Goal: Find contact information: Find contact information

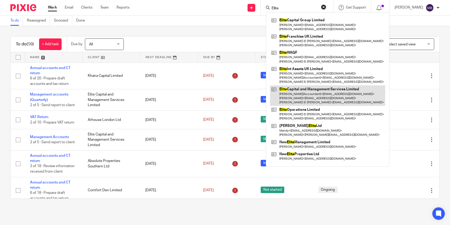
type input "Elite"
click at [329, 87] on link at bounding box center [327, 95] width 115 height 20
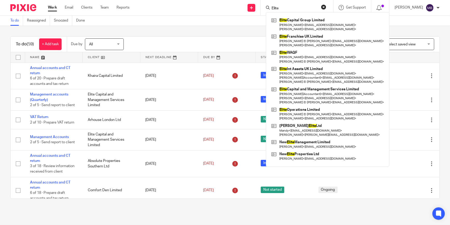
click at [325, 4] on button "reset" at bounding box center [323, 6] width 5 height 5
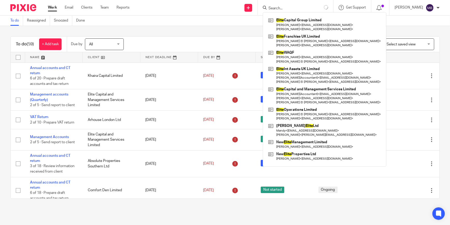
click at [230, 23] on div "To do Reassigned Snoozed Done" at bounding box center [225, 21] width 450 height 10
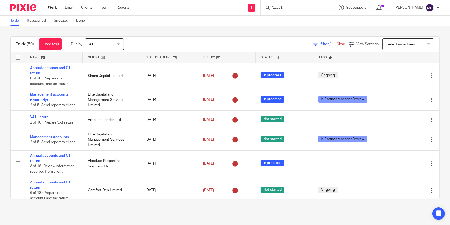
click at [16, 4] on img at bounding box center [23, 7] width 26 height 7
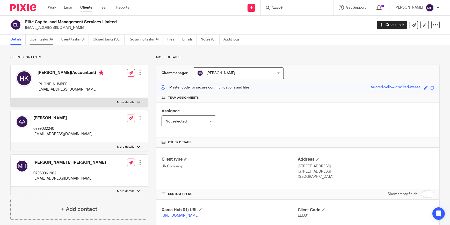
drag, startPoint x: 46, startPoint y: 40, endPoint x: 49, endPoint y: 44, distance: 4.5
click at [46, 40] on link "Open tasks (4)" at bounding box center [43, 39] width 27 height 10
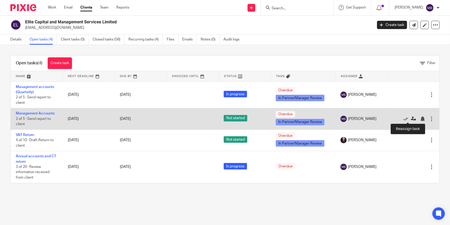
click at [411, 119] on icon at bounding box center [413, 118] width 5 height 5
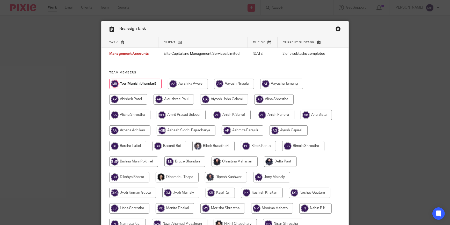
scroll to position [94, 0]
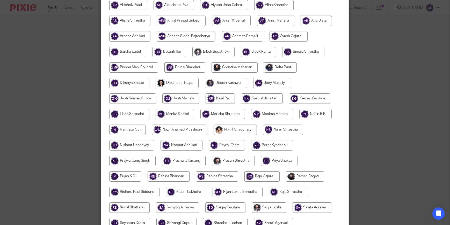
click at [226, 70] on input "radio" at bounding box center [235, 67] width 46 height 10
radio input "true"
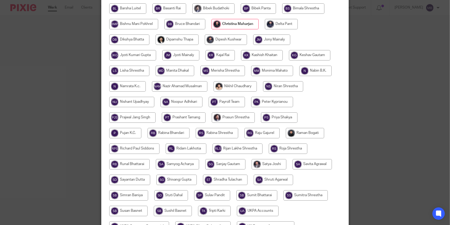
scroll to position [207, 0]
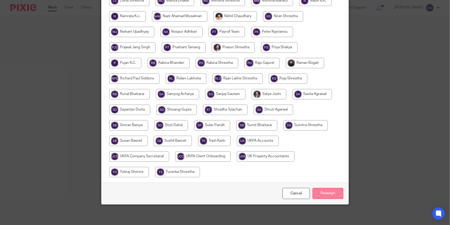
click at [329, 197] on input "Reassign" at bounding box center [328, 193] width 31 height 11
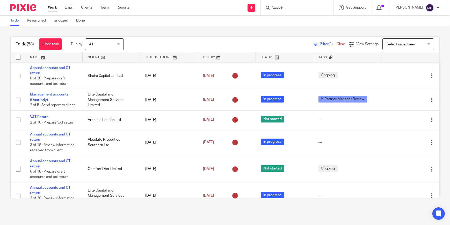
click at [294, 11] on div at bounding box center [297, 7] width 73 height 15
click at [300, 8] on input "Search" at bounding box center [294, 8] width 47 height 5
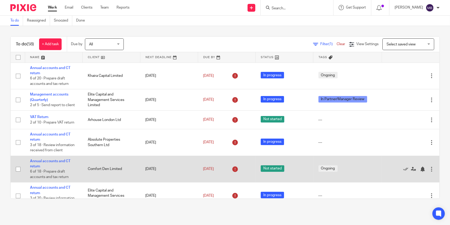
click at [220, 156] on td "[DATE]" at bounding box center [227, 168] width 58 height 27
click at [54, 160] on link "Annual accounts and CT return" at bounding box center [50, 163] width 40 height 9
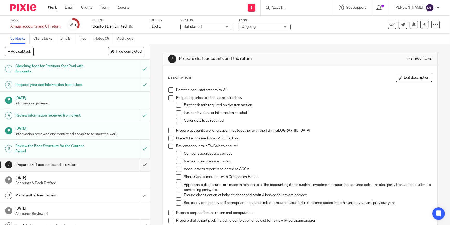
click at [28, 5] on img at bounding box center [23, 7] width 26 height 7
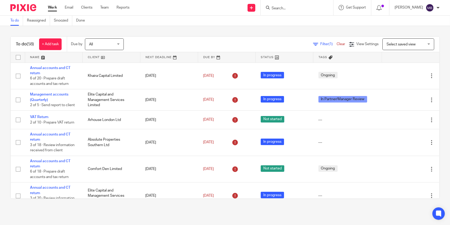
click at [294, 6] on input "Search" at bounding box center [294, 8] width 47 height 5
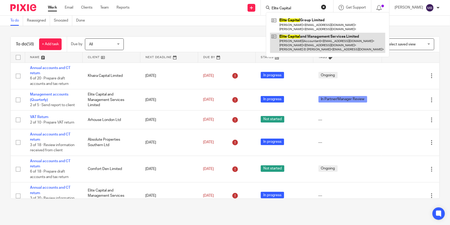
type input "Elite Capital"
click at [342, 40] on link at bounding box center [327, 43] width 115 height 20
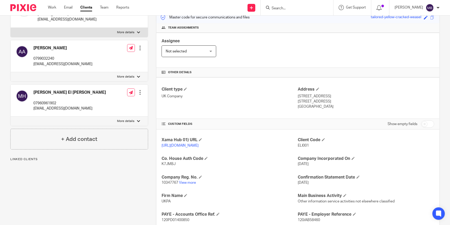
scroll to position [47, 0]
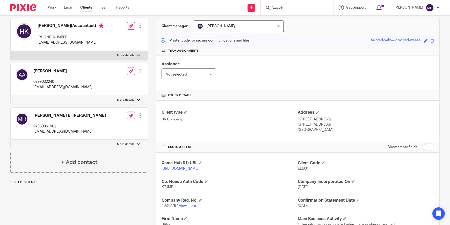
click at [293, 4] on div at bounding box center [297, 7] width 73 height 15
click at [295, 6] on input "Search" at bounding box center [294, 8] width 47 height 5
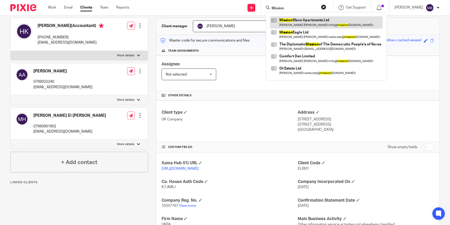
type input "Mission"
click at [300, 21] on link at bounding box center [326, 22] width 113 height 12
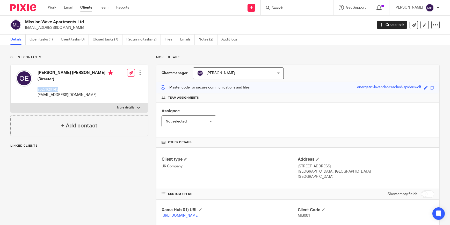
drag, startPoint x: 75, startPoint y: 87, endPoint x: 37, endPoint y: 88, distance: 38.4
click at [37, 88] on div "[PERSON_NAME] [PERSON_NAME] (Director) 7527629143 [EMAIL_ADDRESS][DOMAIN_NAME]" at bounding box center [64, 83] width 97 height 33
copy p "7527629143"
click at [286, 5] on form at bounding box center [298, 7] width 55 height 6
click at [292, 12] on div at bounding box center [297, 7] width 73 height 15
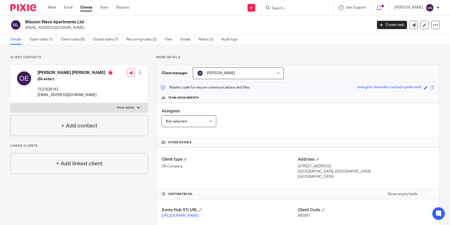
click at [294, 10] on input "Search" at bounding box center [294, 8] width 47 height 5
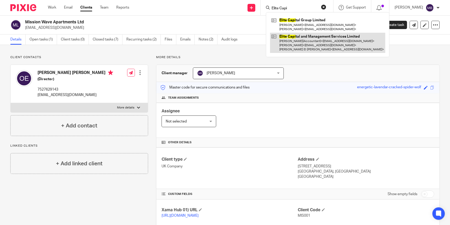
type input "Elite Capi"
click at [307, 40] on link at bounding box center [327, 43] width 115 height 20
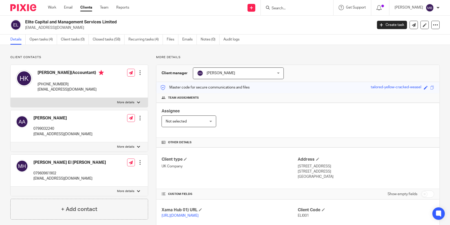
click at [45, 84] on p "[PHONE_NUMBER]" at bounding box center [71, 84] width 66 height 5
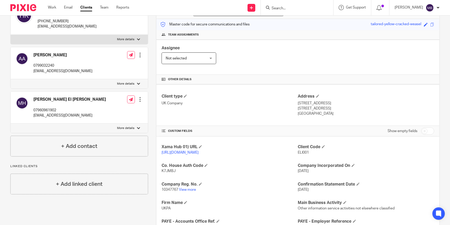
scroll to position [94, 0]
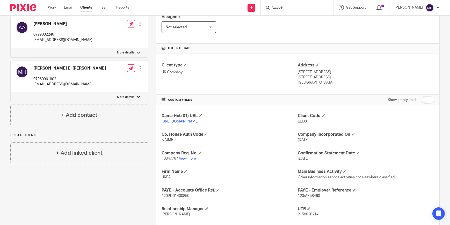
click at [188, 161] on p "10347767 View more" at bounding box center [230, 158] width 136 height 5
click at [193, 160] on link "View more" at bounding box center [187, 158] width 17 height 4
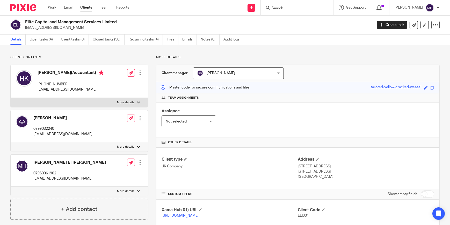
click at [305, 10] on input "Search" at bounding box center [294, 8] width 47 height 5
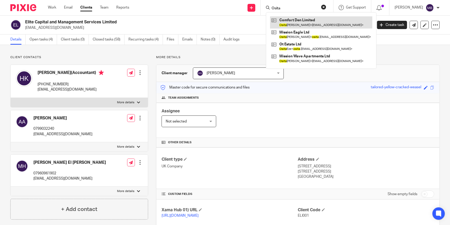
type input "Osita"
click at [303, 24] on link at bounding box center [321, 22] width 102 height 12
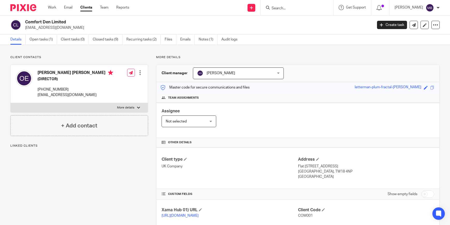
click at [46, 88] on p "[PHONE_NUMBER]" at bounding box center [76, 89] width 76 height 5
click at [46, 88] on p "+44 7527629143" at bounding box center [76, 89] width 76 height 5
drag, startPoint x: 46, startPoint y: 88, endPoint x: 70, endPoint y: 89, distance: 24.6
click at [70, 89] on p "+44 7527629143" at bounding box center [76, 89] width 76 height 5
copy p "7527629143"
